Goal: Information Seeking & Learning: Learn about a topic

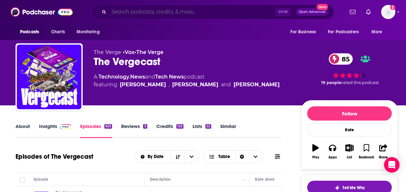
click at [174, 12] on input "Search podcasts, credits, & more..." at bounding box center [192, 12] width 167 height 10
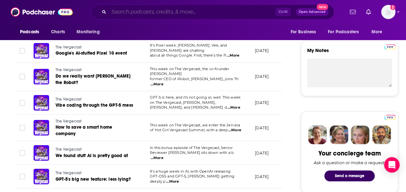
scroll to position [221, 0]
paste input "The Confluence Cast"
type input "The Confluence Cast"
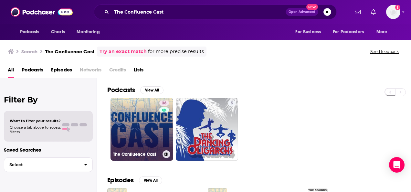
click at [129, 119] on link "36 The Confluence Cast" at bounding box center [141, 129] width 63 height 63
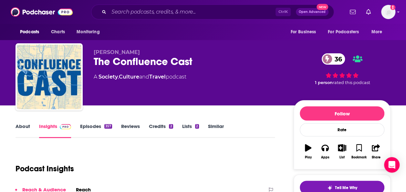
click at [93, 127] on link "Episodes 357" at bounding box center [96, 130] width 32 height 15
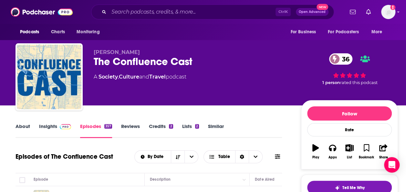
click at [43, 127] on link "Insights" at bounding box center [55, 130] width 32 height 15
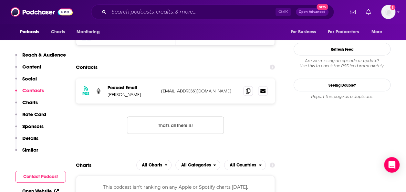
scroll to position [574, 0]
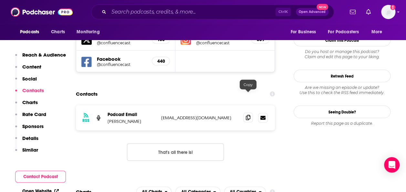
click at [250, 112] on span at bounding box center [248, 117] width 10 height 10
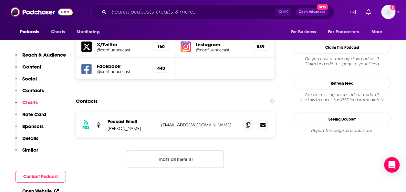
scroll to position [567, 0]
click at [249, 121] on icon at bounding box center [248, 123] width 5 height 5
click at [220, 10] on input "Search podcasts, credits, & more..." at bounding box center [192, 12] width 167 height 10
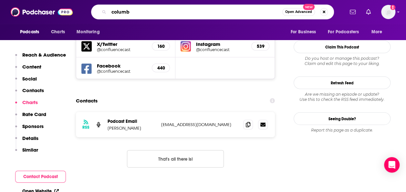
type input "columb"
